Goal: Check status: Check status

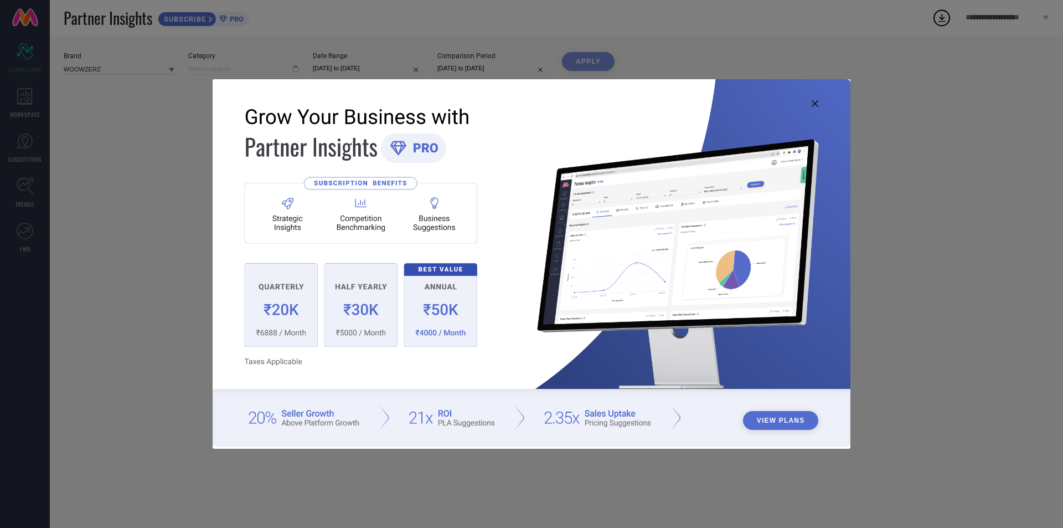
type input "All"
click at [812, 101] on icon at bounding box center [815, 103] width 7 height 7
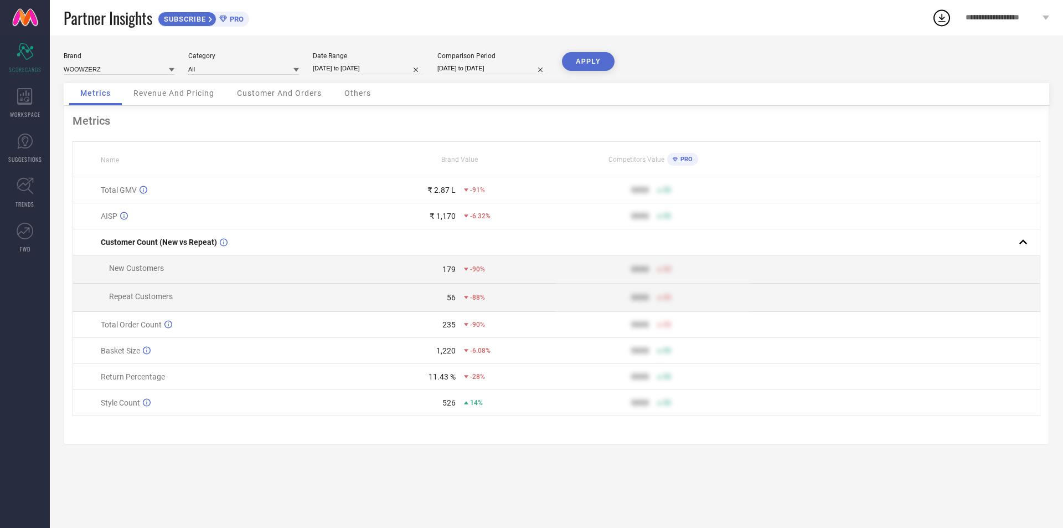
click at [368, 69] on input "[DATE] to [DATE]" at bounding box center [368, 69] width 111 height 12
select select "8"
select select "2025"
select select "9"
select select "2025"
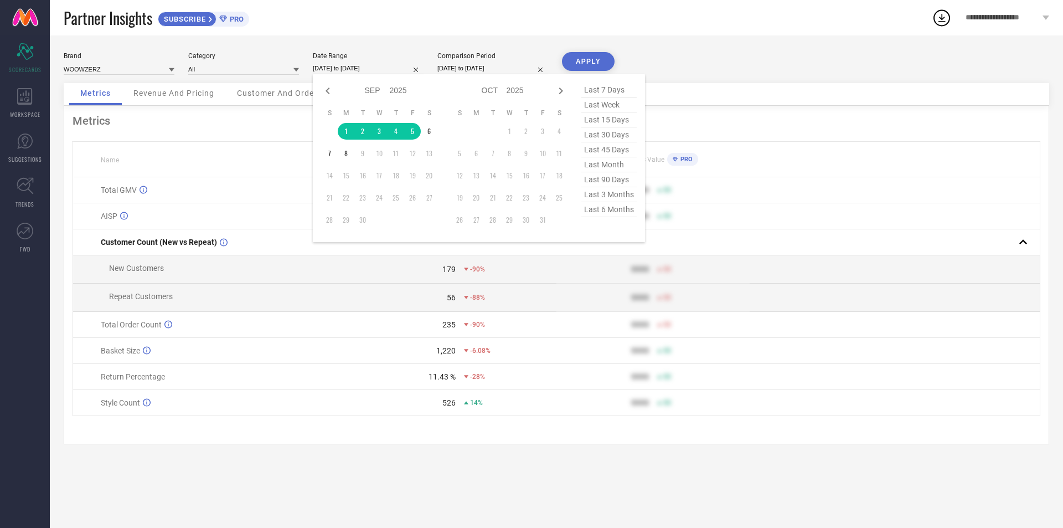
click at [607, 168] on span "last month" at bounding box center [608, 164] width 55 height 15
type input "[DATE] to [DATE]"
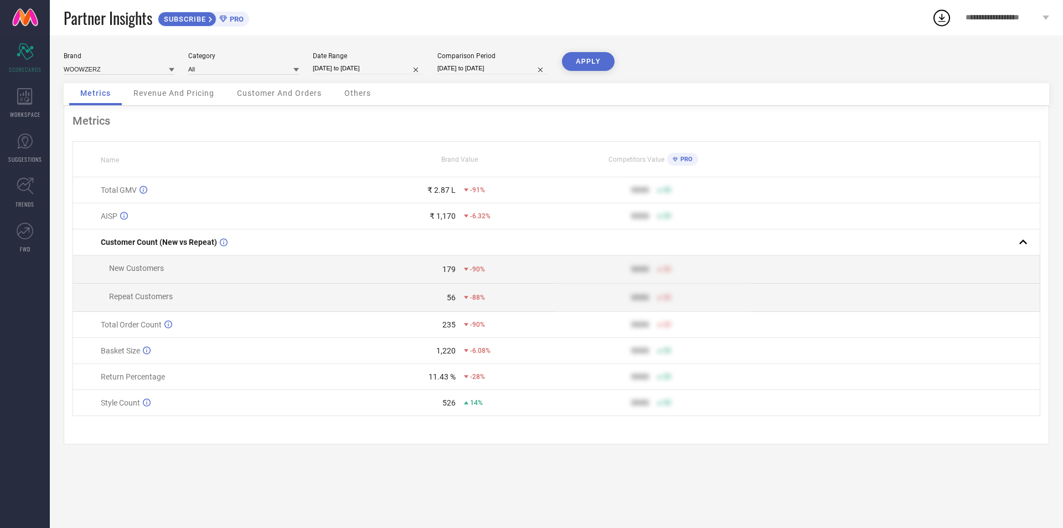
click at [581, 70] on button "APPLY" at bounding box center [588, 61] width 53 height 19
select select "7"
select select "2025"
select select "8"
select select "2025"
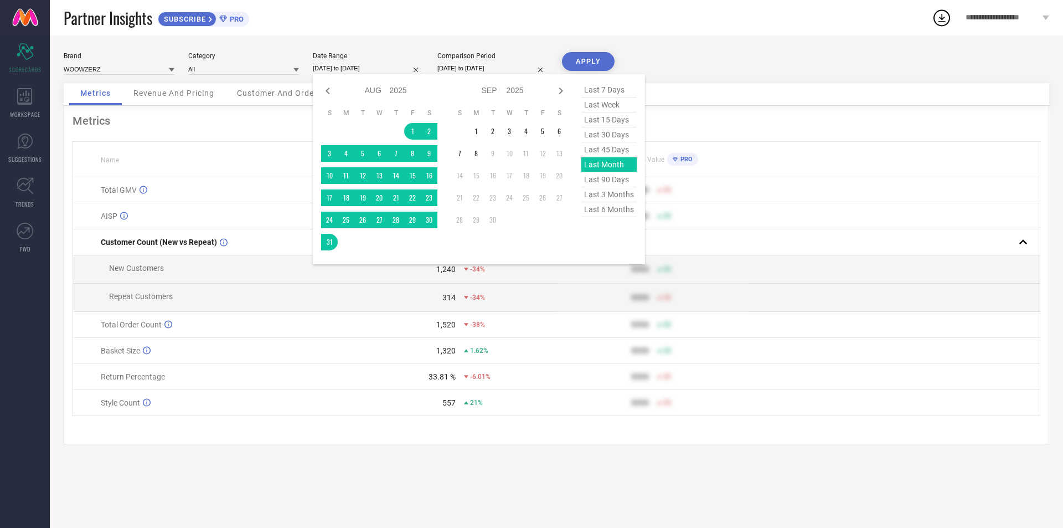
click at [375, 68] on input "[DATE] to [DATE]" at bounding box center [368, 69] width 111 height 12
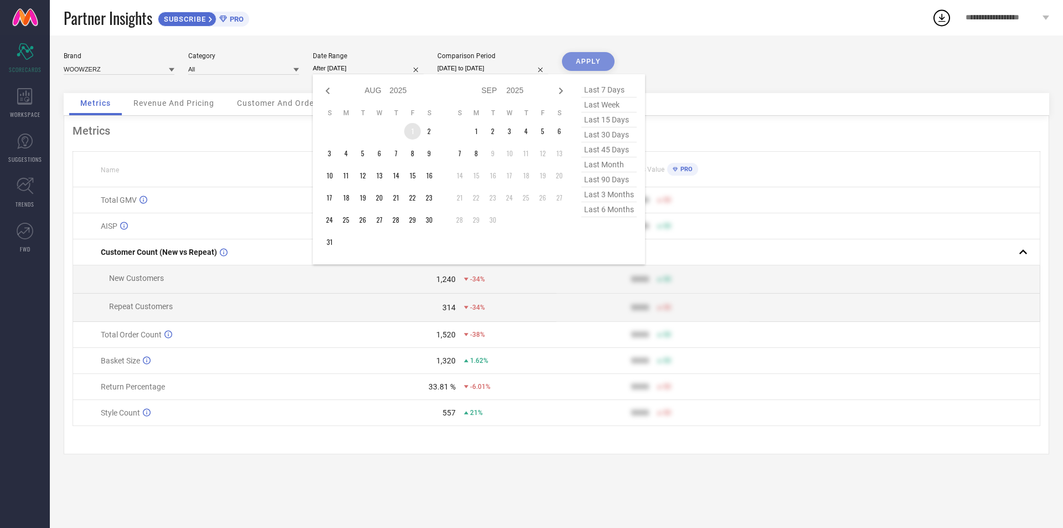
click at [411, 131] on td "1" at bounding box center [412, 131] width 17 height 17
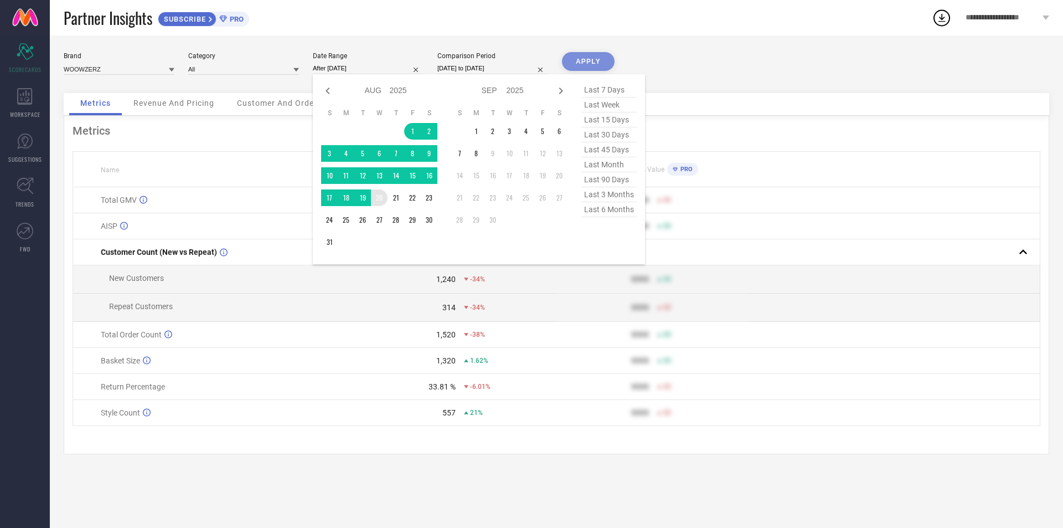
type input "[DATE] to [DATE]"
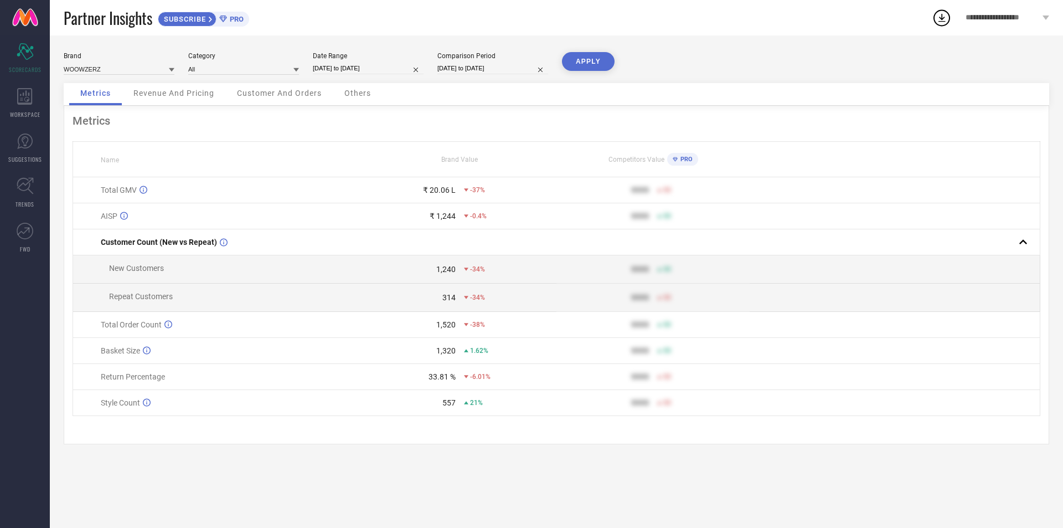
click at [596, 58] on button "APPLY" at bounding box center [588, 61] width 53 height 19
click at [395, 69] on input "[DATE] to [DATE]" at bounding box center [368, 69] width 111 height 12
select select "7"
select select "2025"
select select "8"
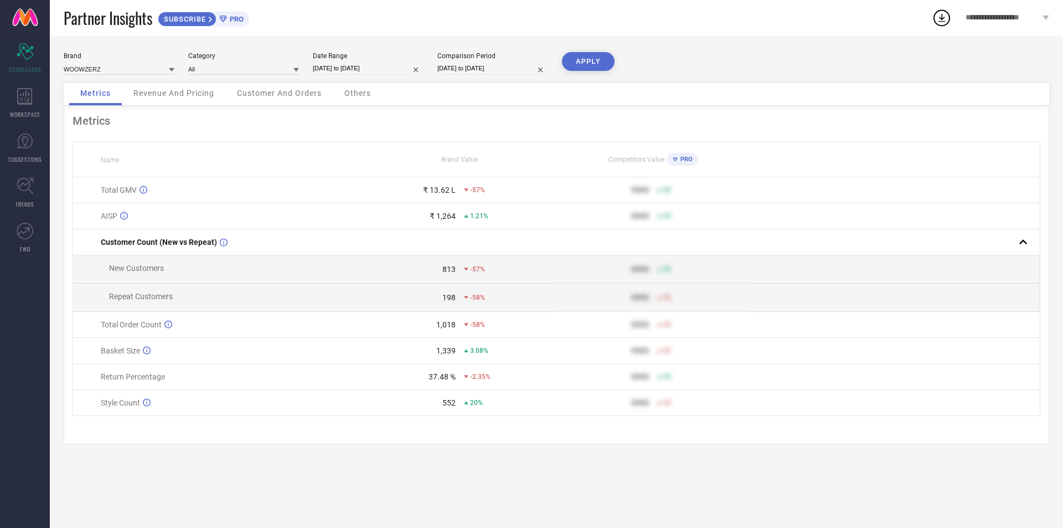
select select "2025"
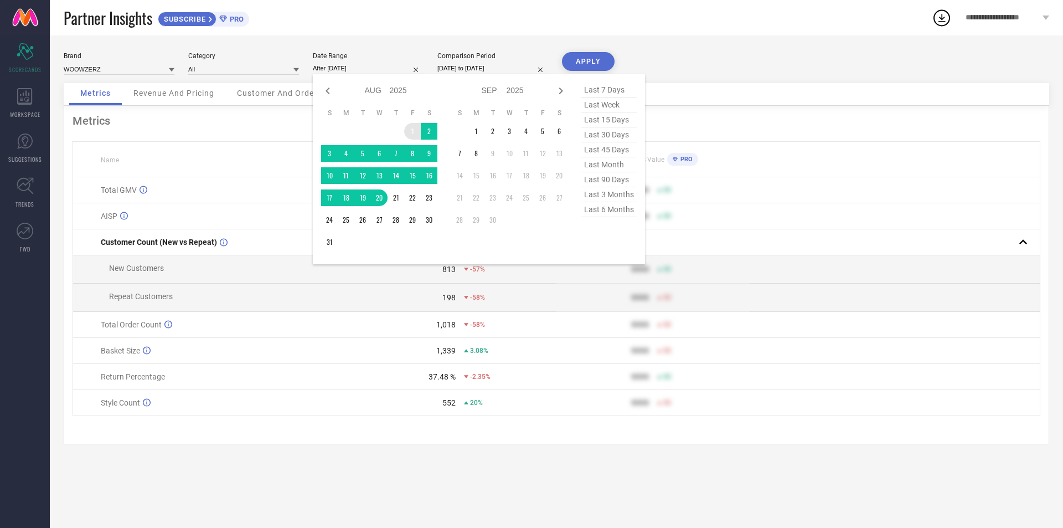
click at [414, 127] on td "1" at bounding box center [412, 131] width 17 height 17
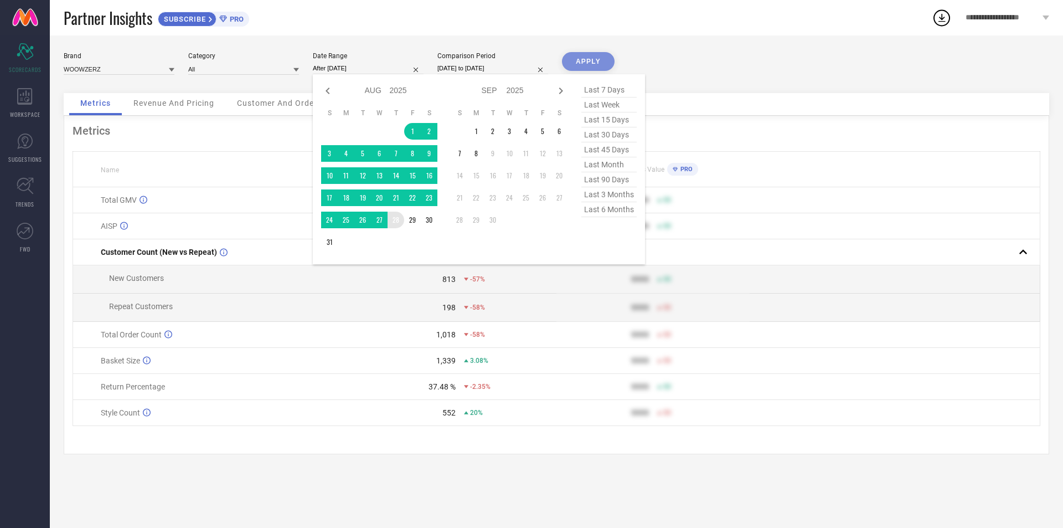
type input "[DATE] to [DATE]"
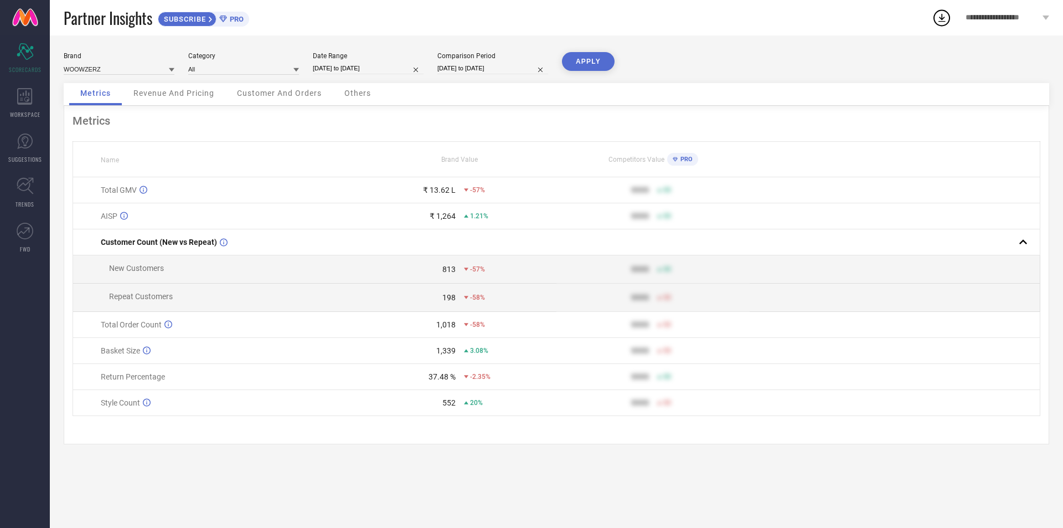
click at [577, 61] on button "APPLY" at bounding box center [588, 61] width 53 height 19
